Goal: Information Seeking & Learning: Learn about a topic

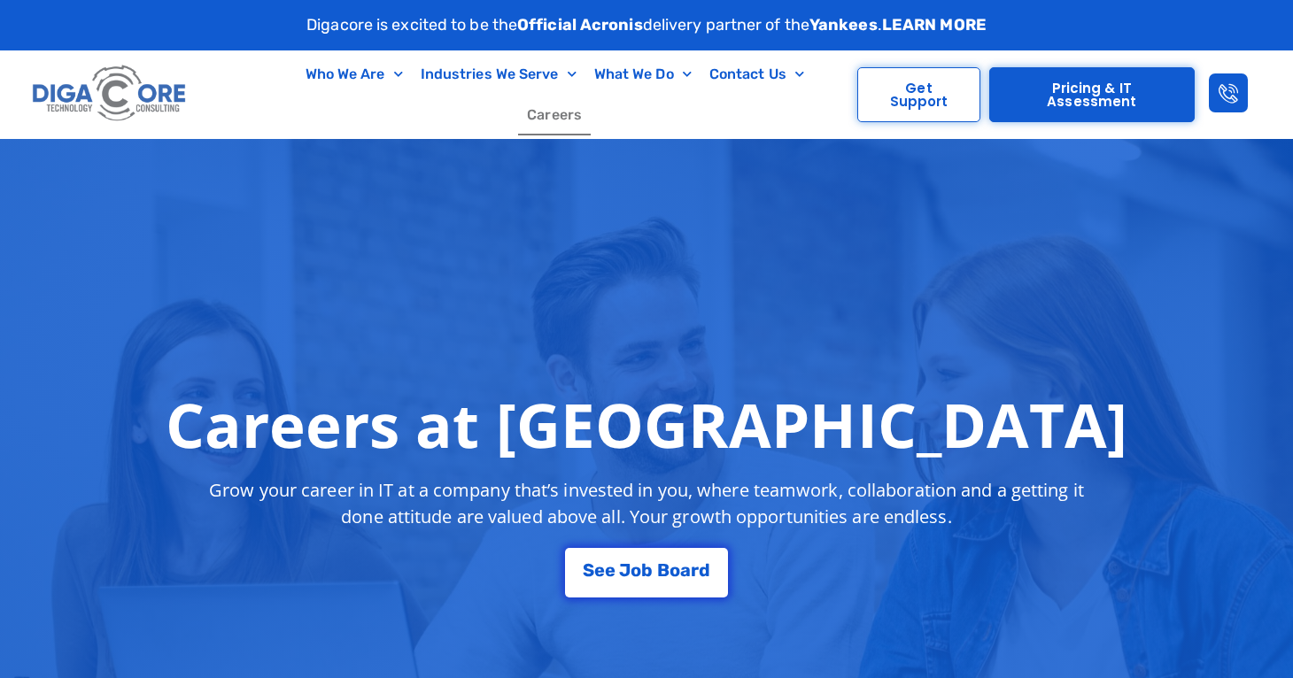
click at [591, 96] on link "Careers" at bounding box center [554, 115] width 73 height 41
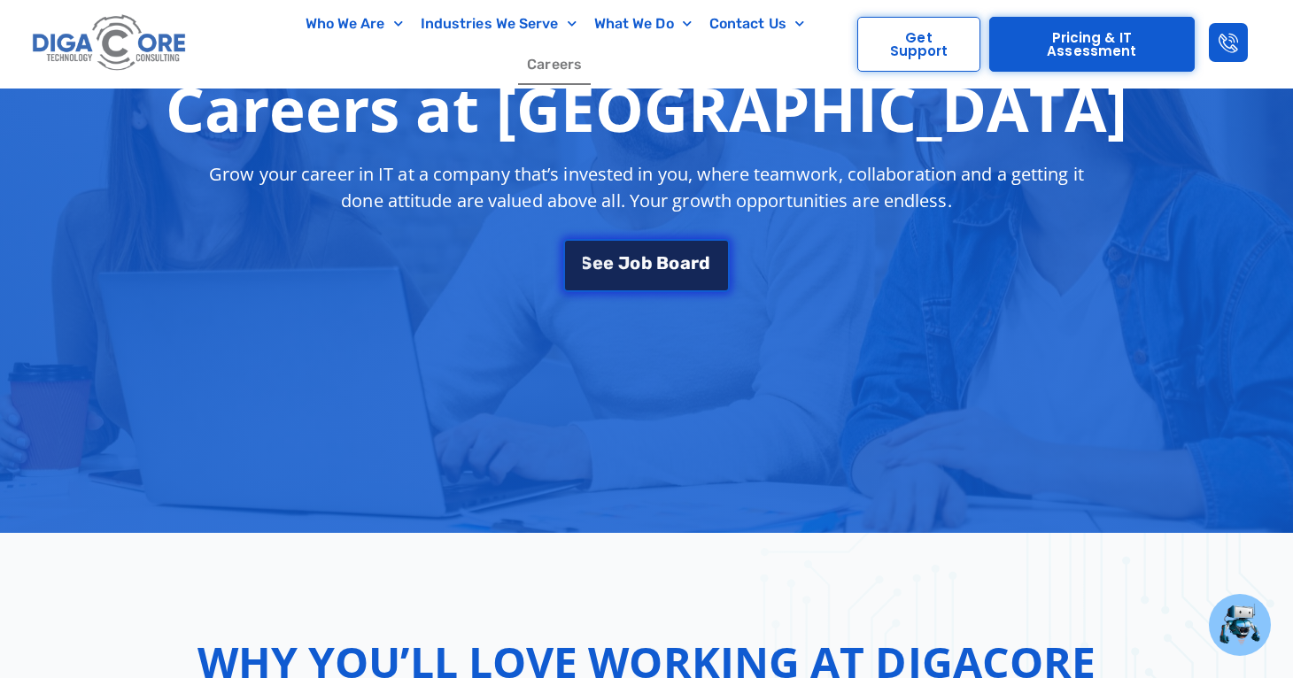
click at [635, 257] on span "o" at bounding box center [635, 263] width 11 height 18
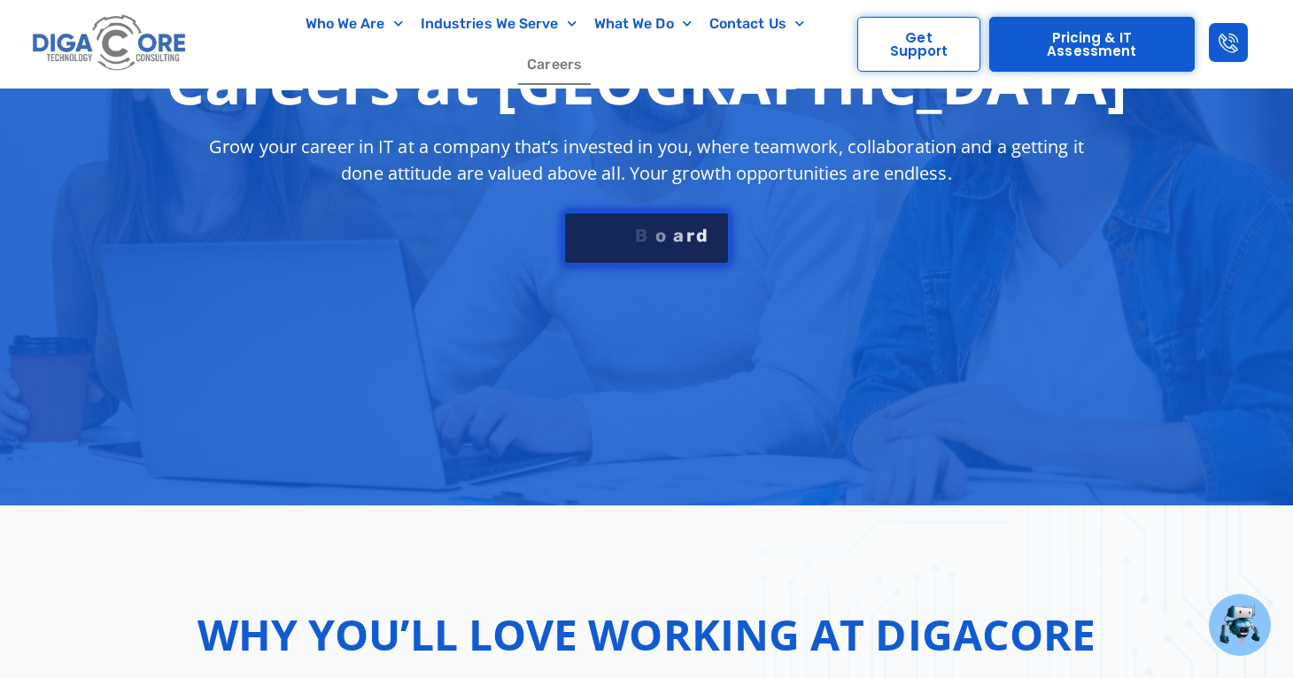
scroll to position [3027, 0]
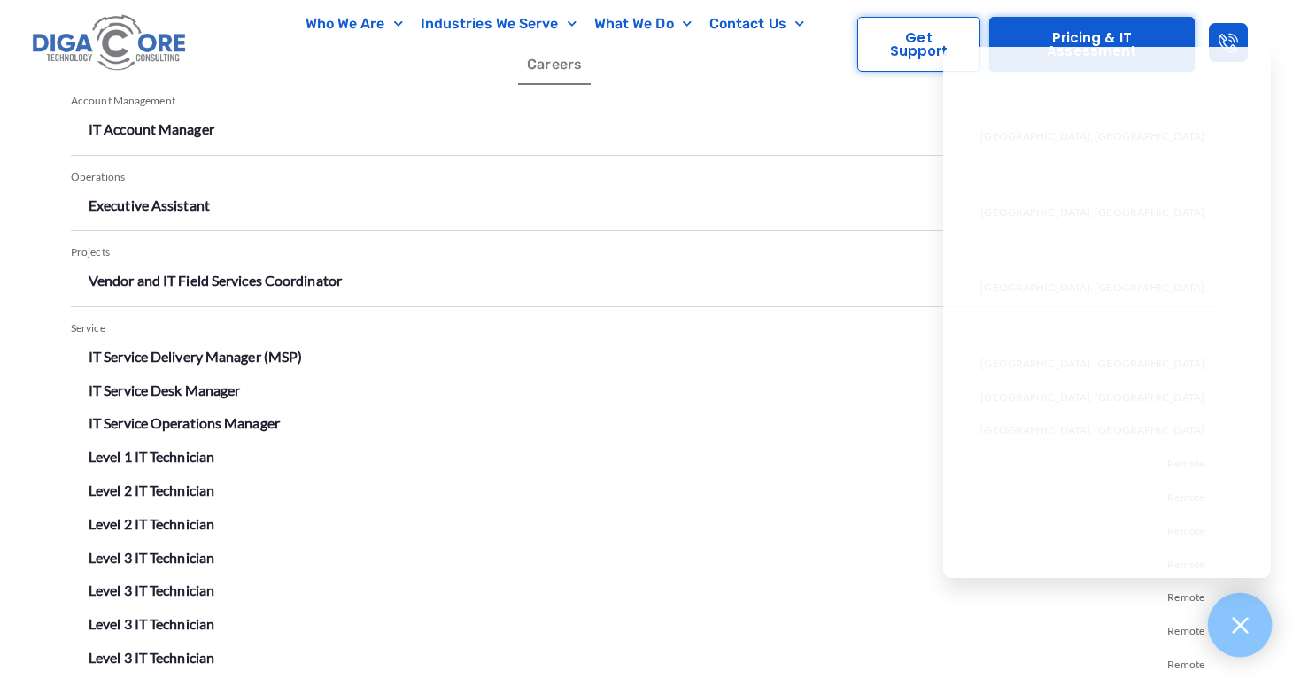
click at [1228, 638] on div at bounding box center [1240, 625] width 65 height 65
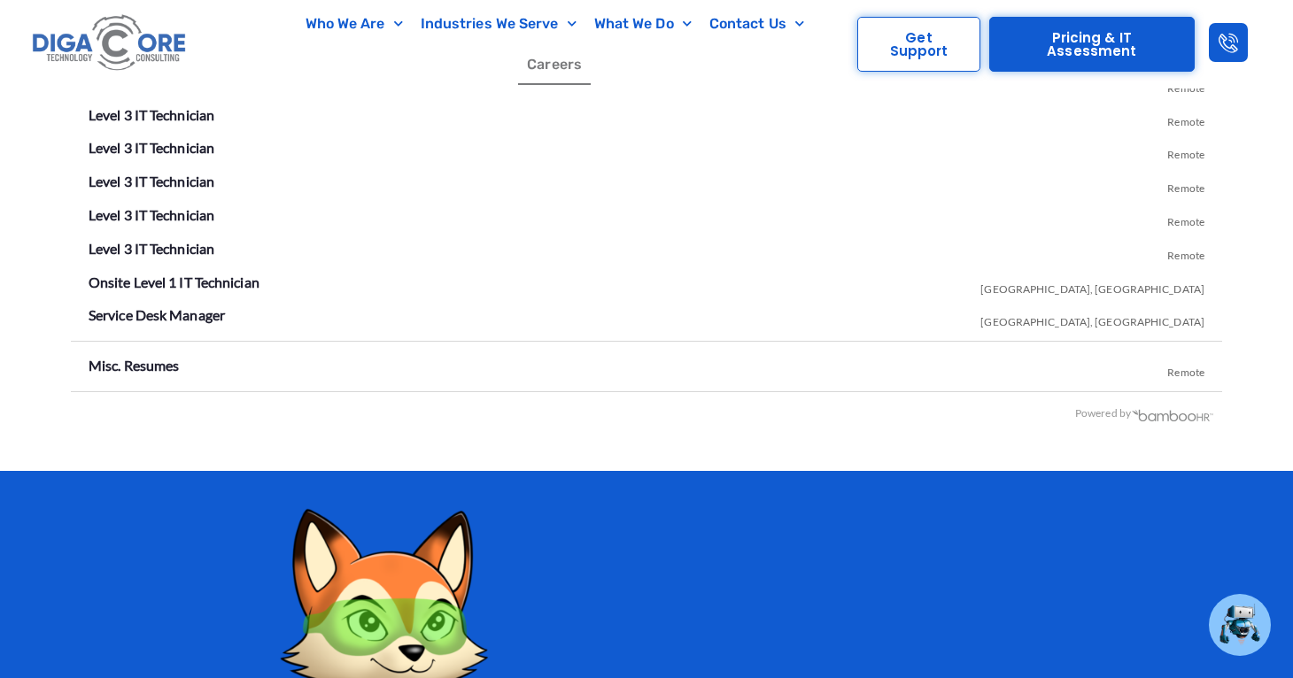
scroll to position [3477, 0]
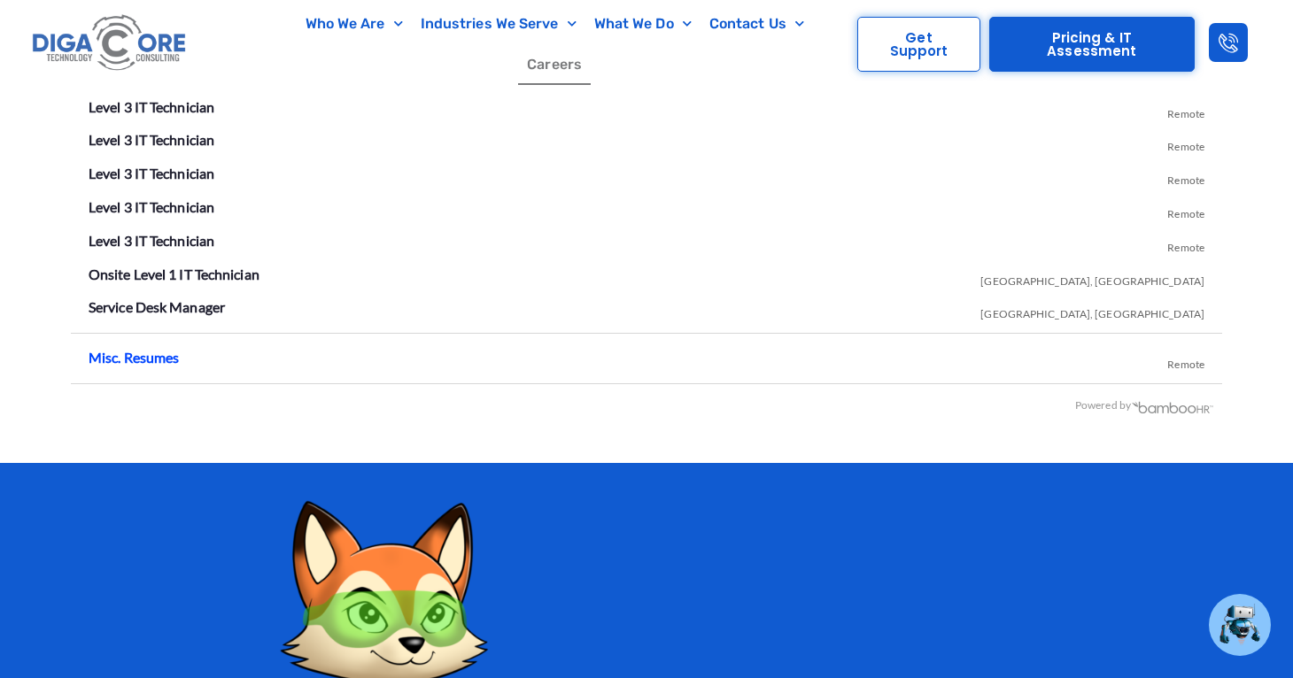
click at [147, 349] on link "Misc. Resumes" at bounding box center [134, 357] width 90 height 17
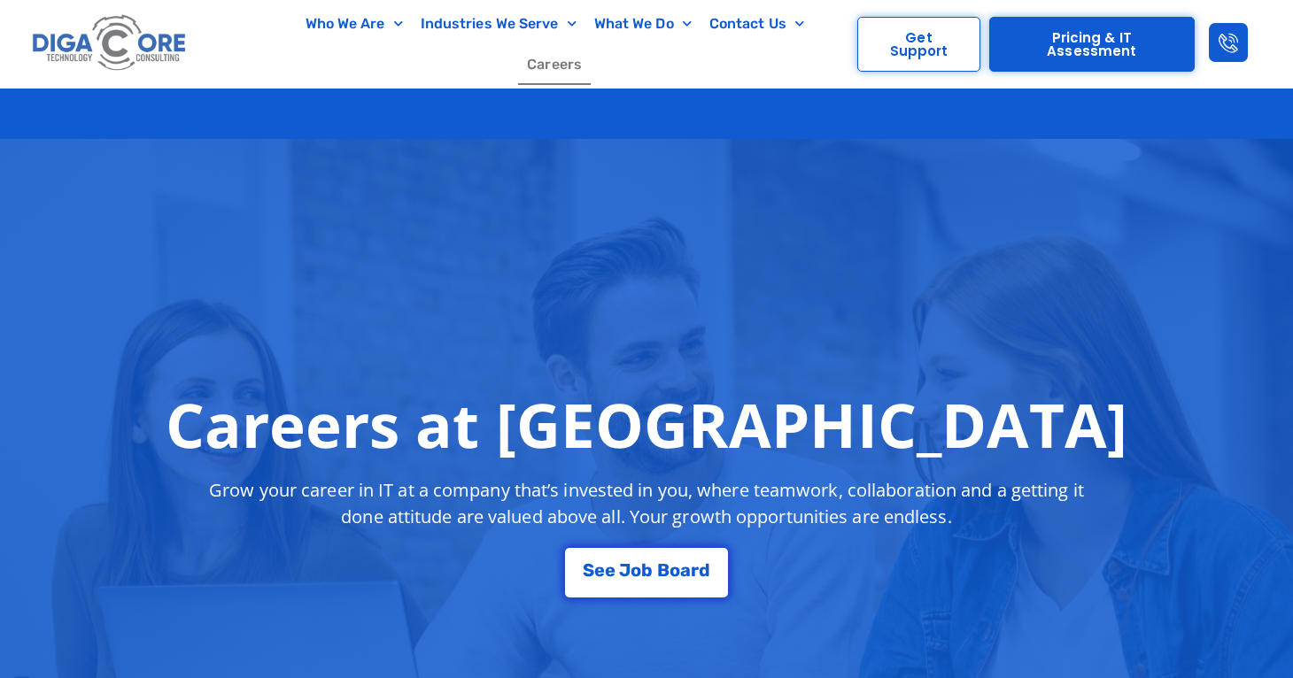
scroll to position [314, 0]
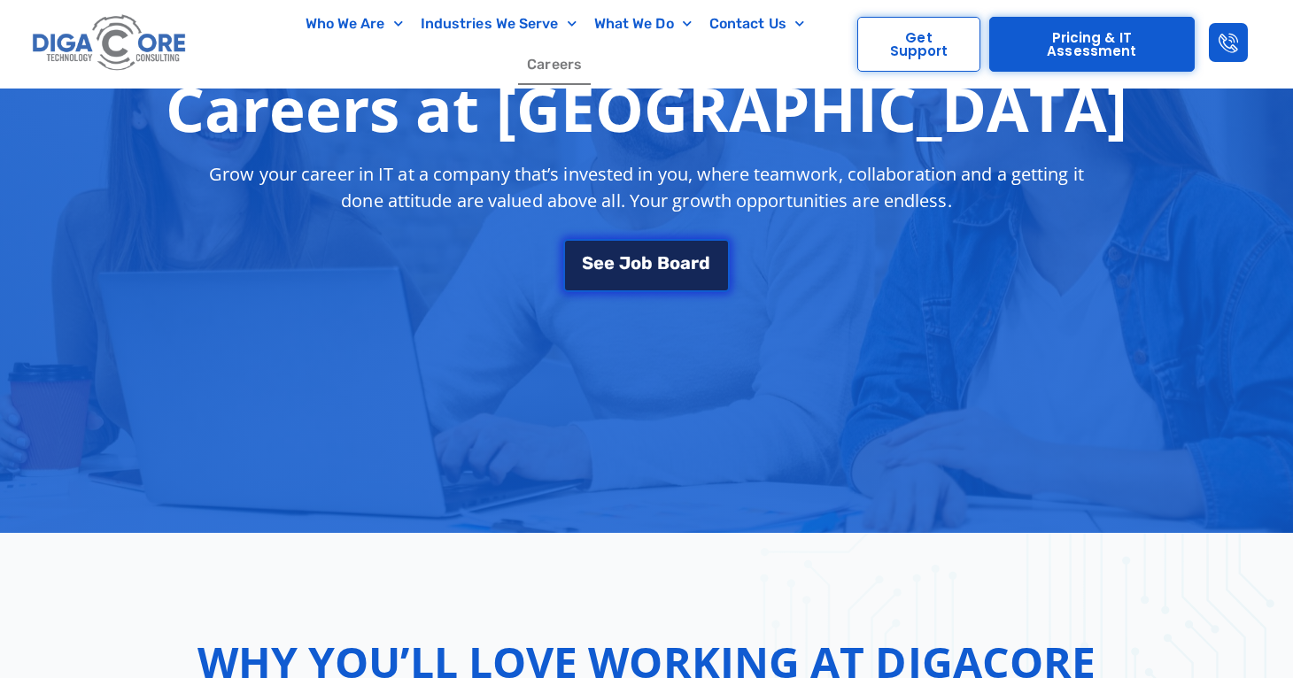
click at [640, 261] on span "o" at bounding box center [635, 263] width 11 height 18
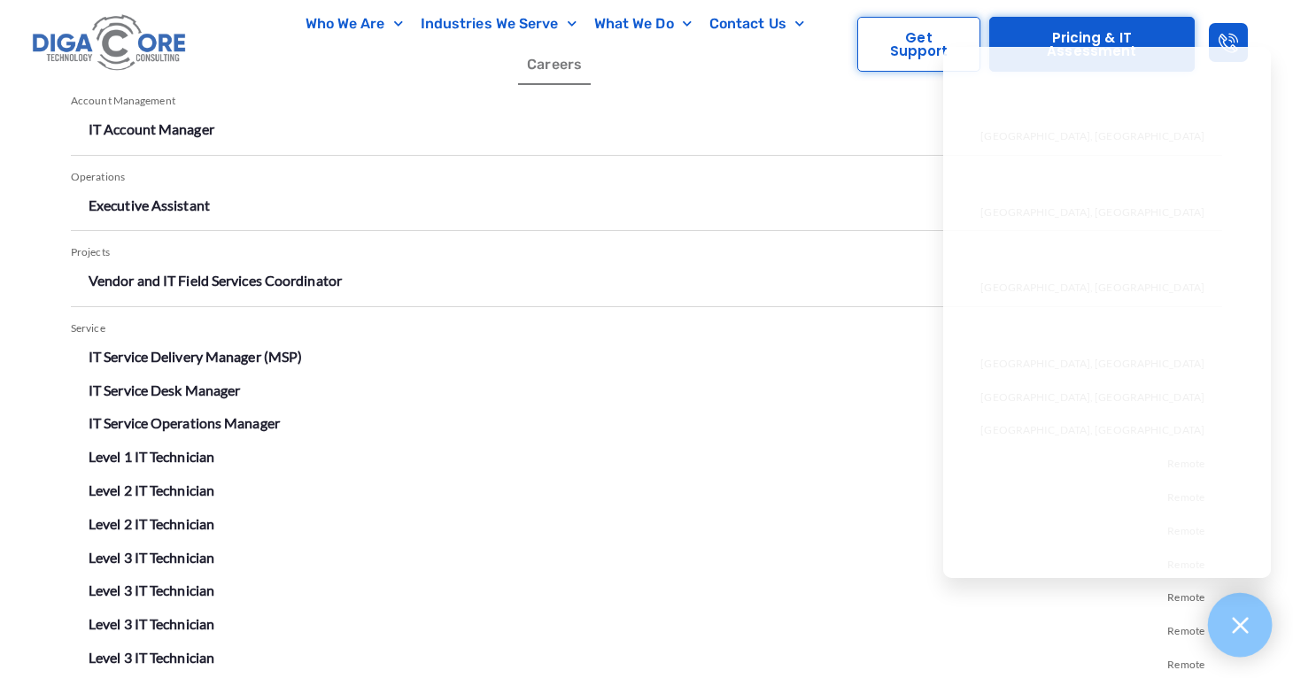
click at [1242, 627] on icon at bounding box center [1240, 625] width 16 height 16
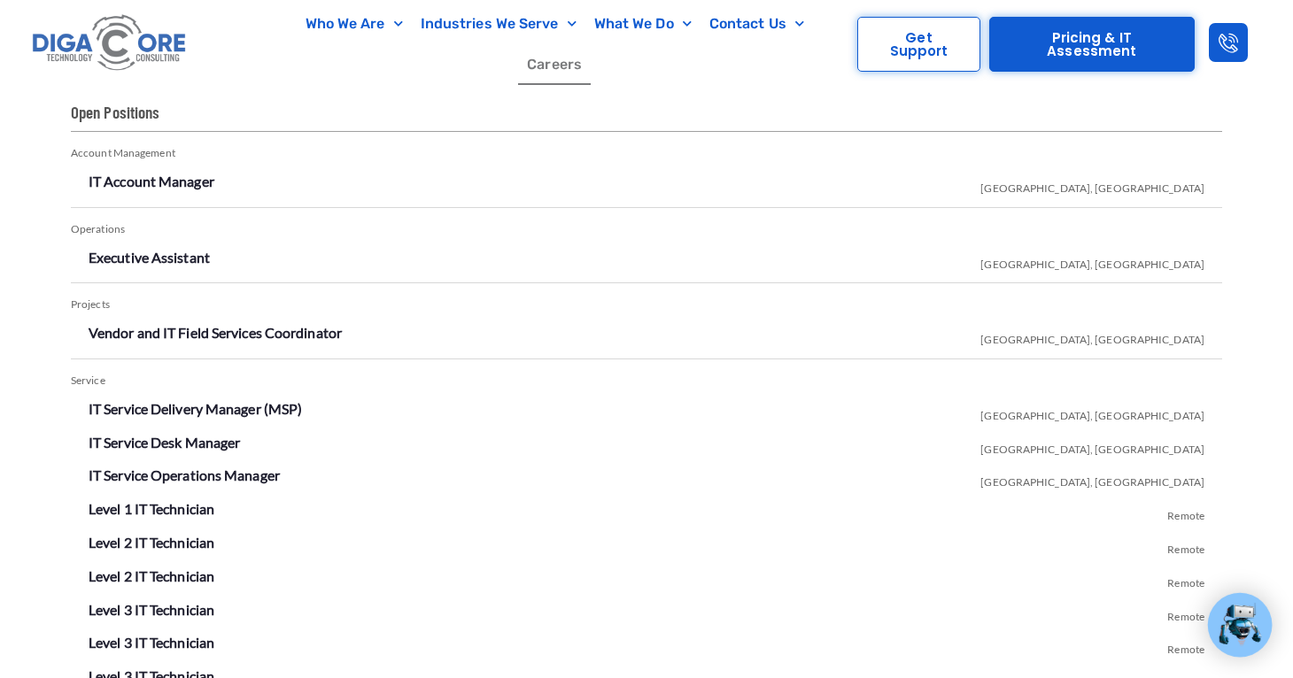
scroll to position [2965, 0]
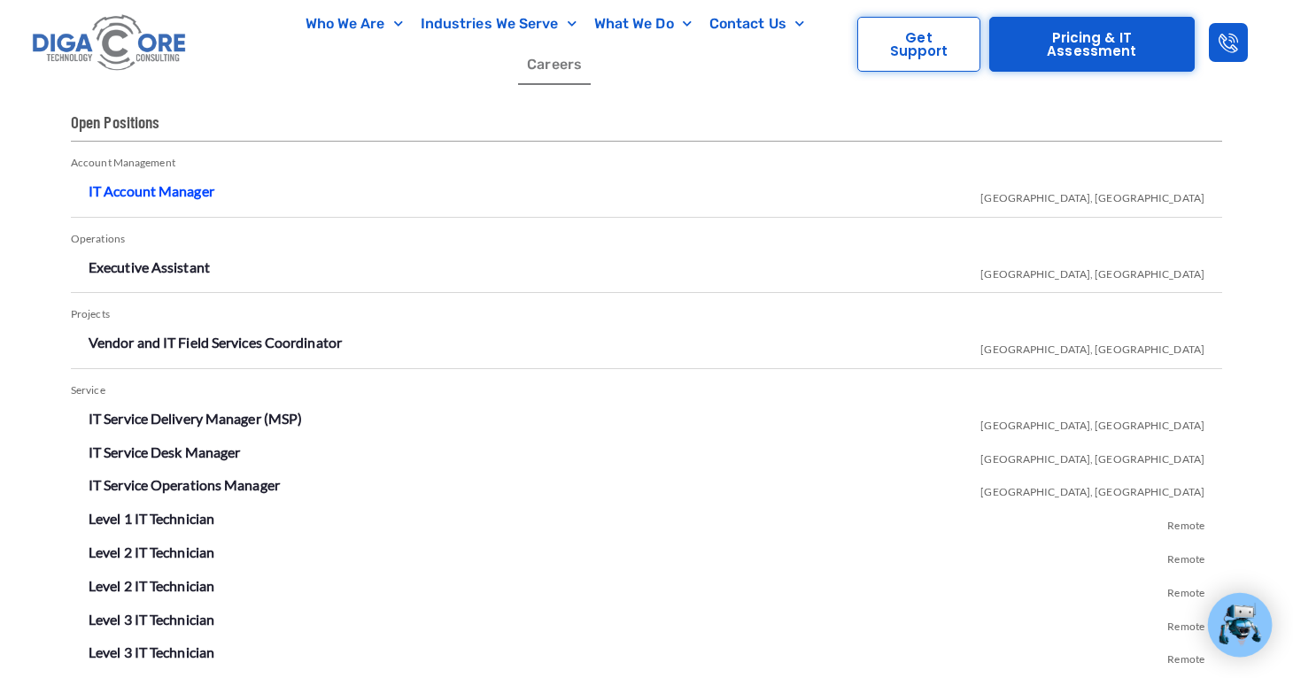
click at [143, 182] on link "IT Account Manager" at bounding box center [152, 190] width 126 height 17
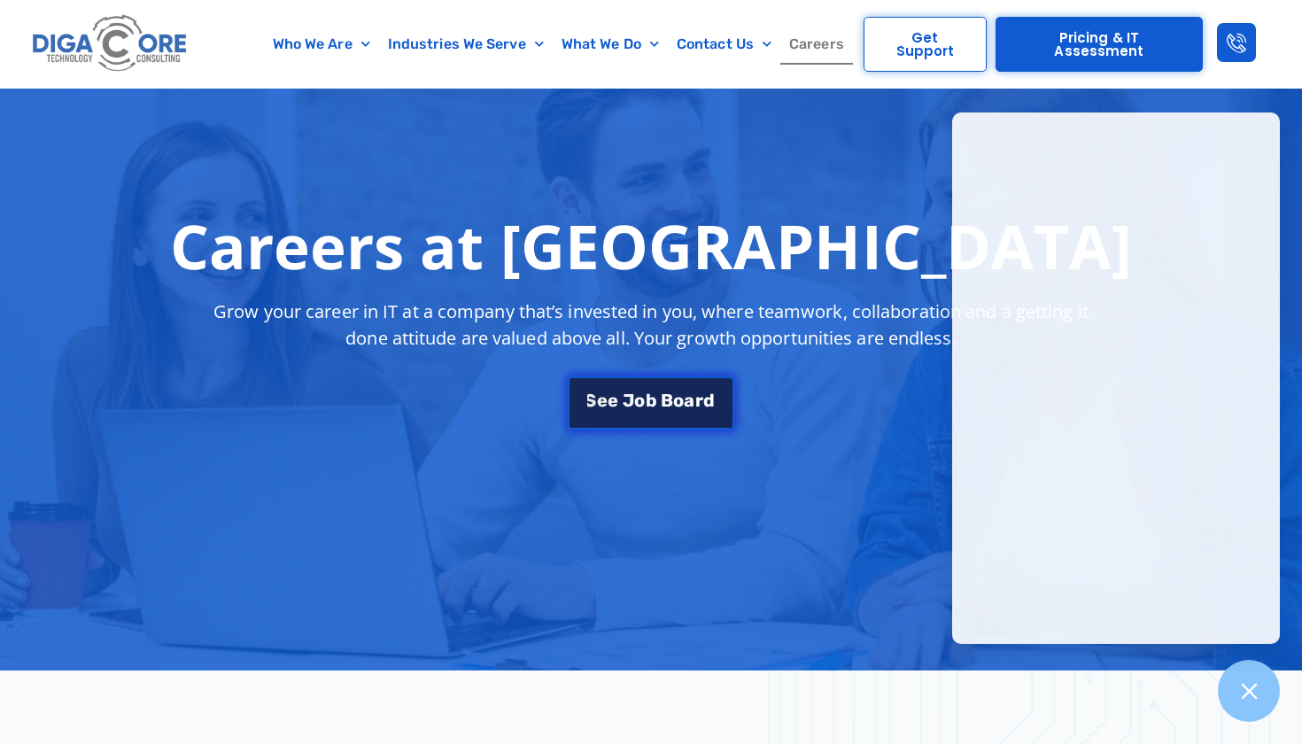
click at [669, 396] on span "B" at bounding box center [667, 400] width 12 height 18
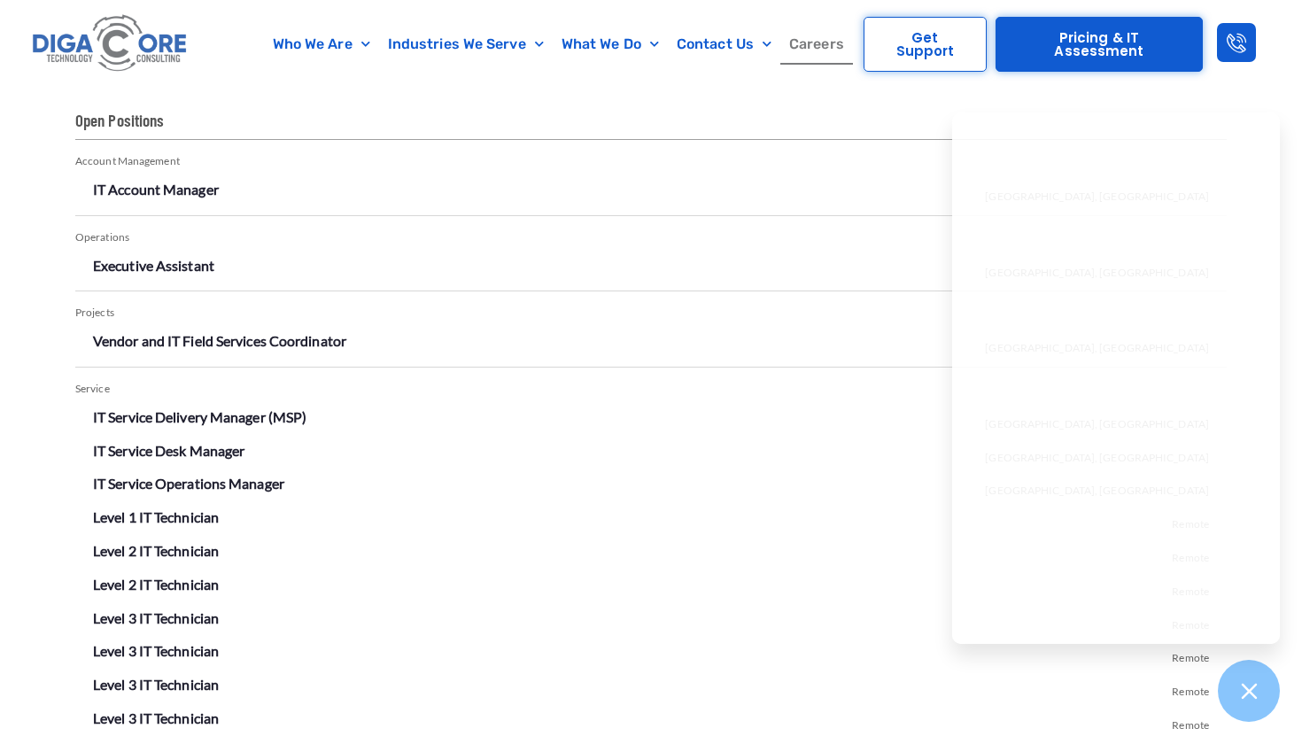
scroll to position [3027, 0]
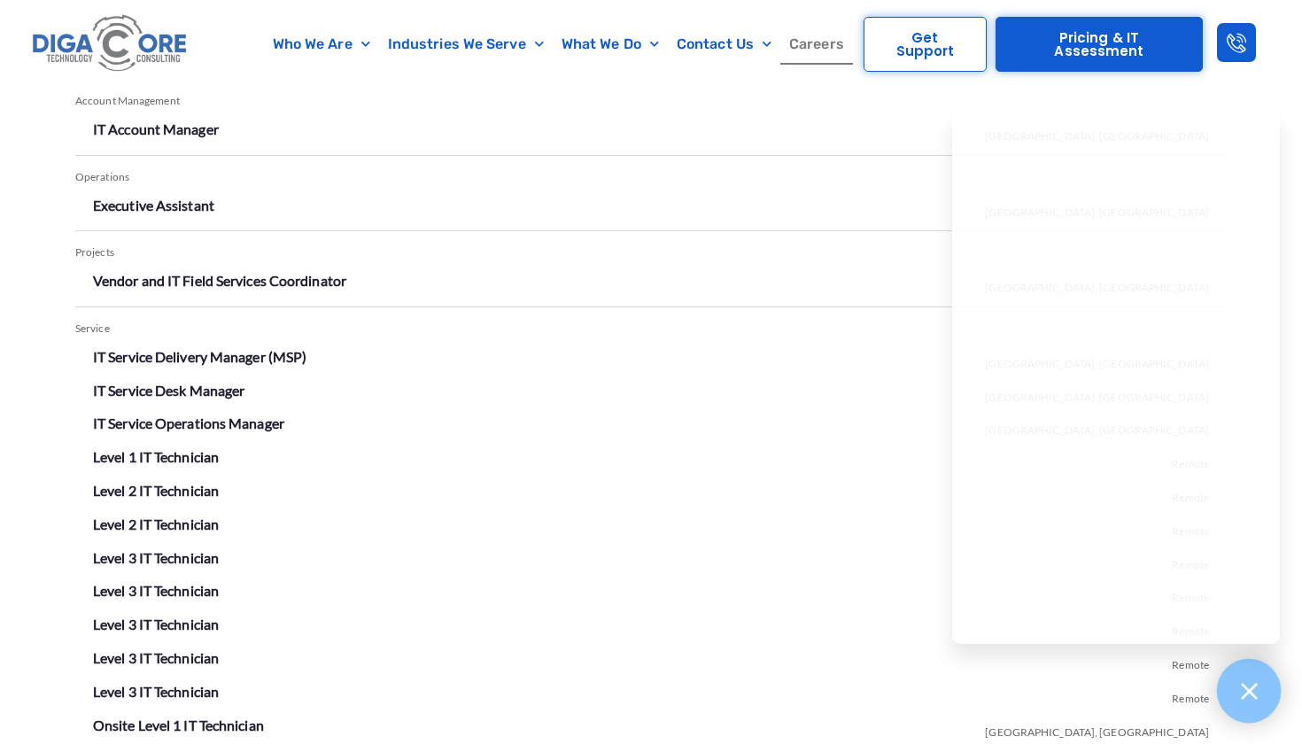
click at [1247, 668] on div at bounding box center [1249, 691] width 65 height 65
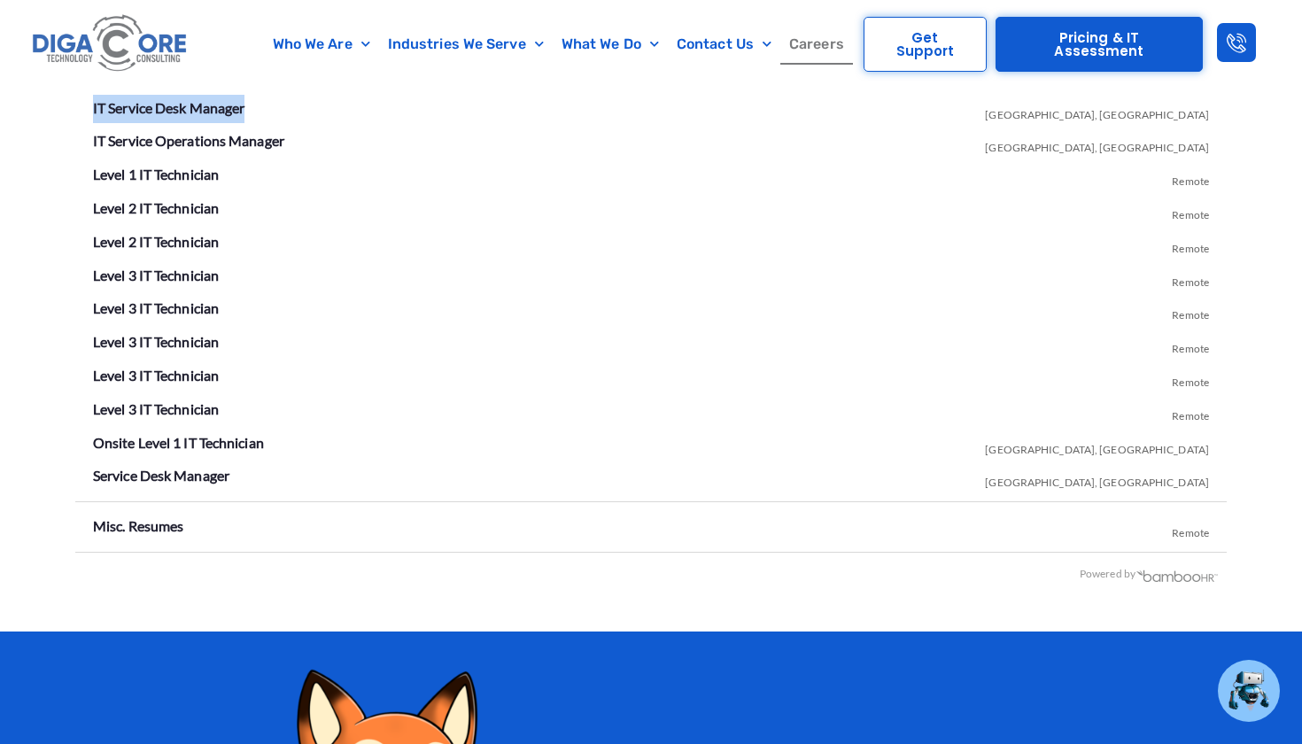
scroll to position [3311, 0]
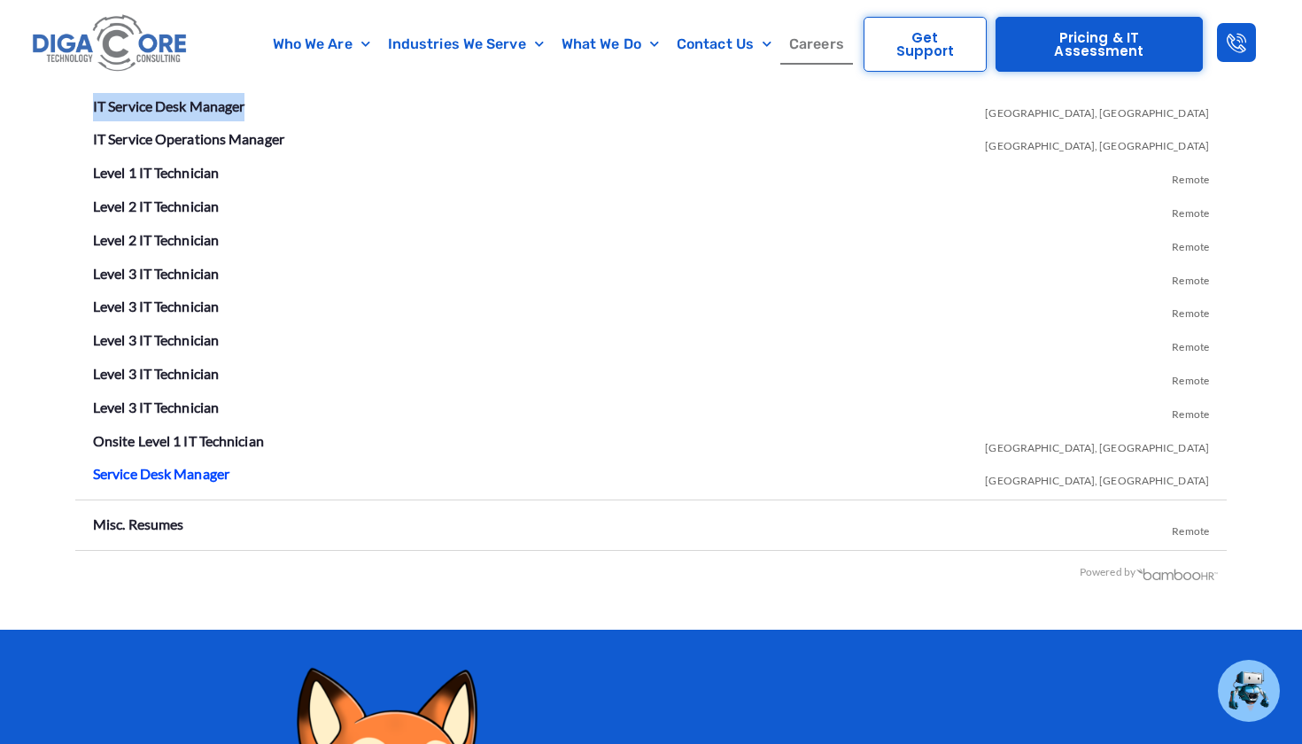
click at [195, 465] on link "Service Desk Manager" at bounding box center [161, 473] width 136 height 17
